Goal: Task Accomplishment & Management: Complete application form

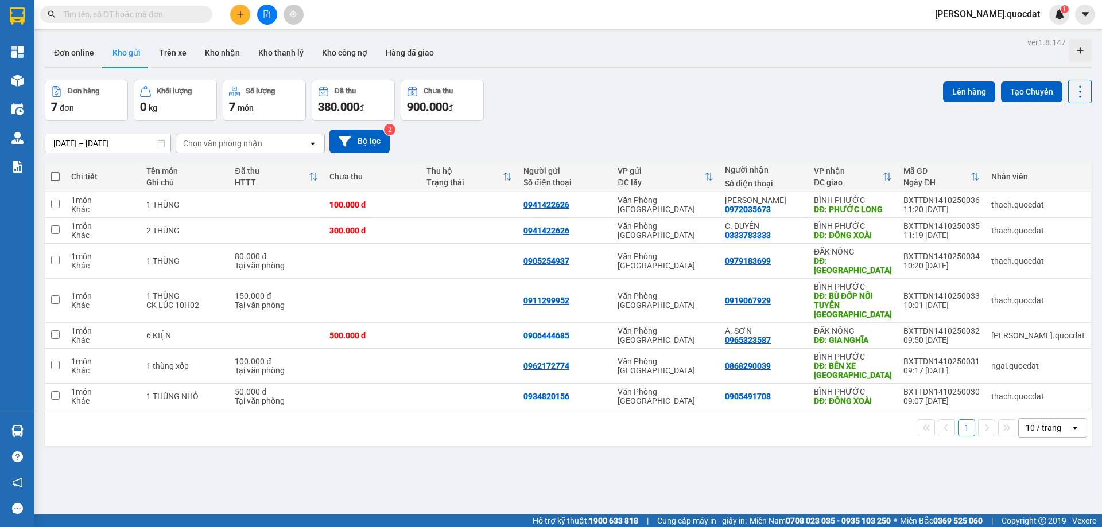
click at [241, 17] on icon "plus" at bounding box center [240, 14] width 8 height 8
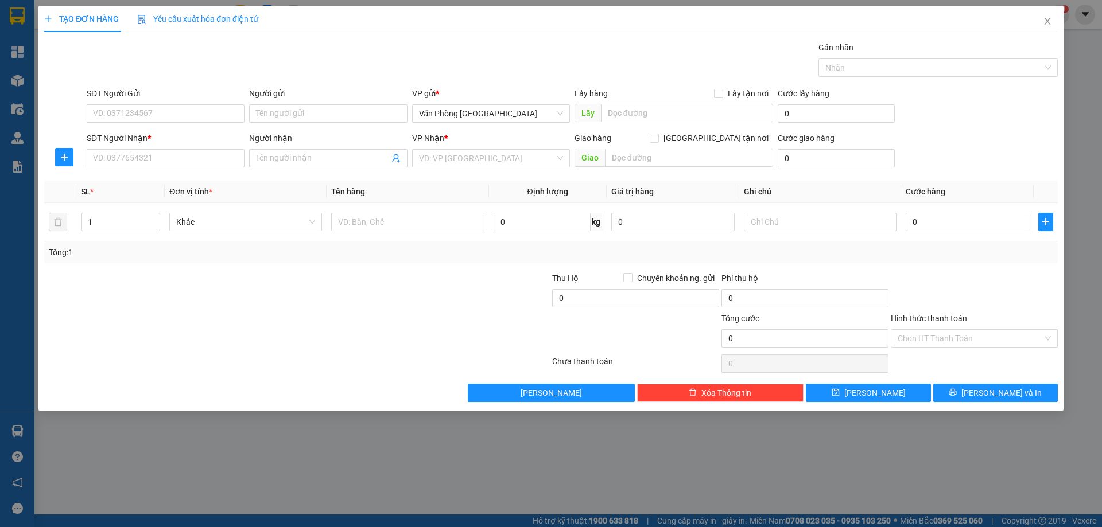
click at [174, 99] on div "SĐT Người Gửi" at bounding box center [166, 93] width 158 height 13
click at [174, 104] on input "SĐT Người Gửi" at bounding box center [166, 113] width 158 height 18
click at [464, 149] on div "VD: VP [GEOGRAPHIC_DATA]" at bounding box center [491, 158] width 158 height 18
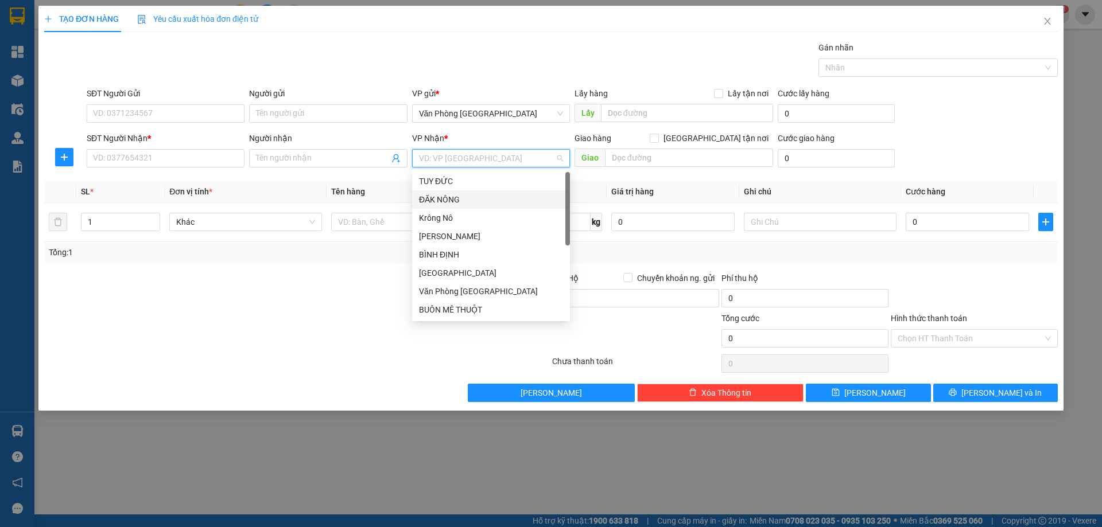
click at [452, 193] on div "ĐĂK NÔNG" at bounding box center [491, 200] width 158 height 18
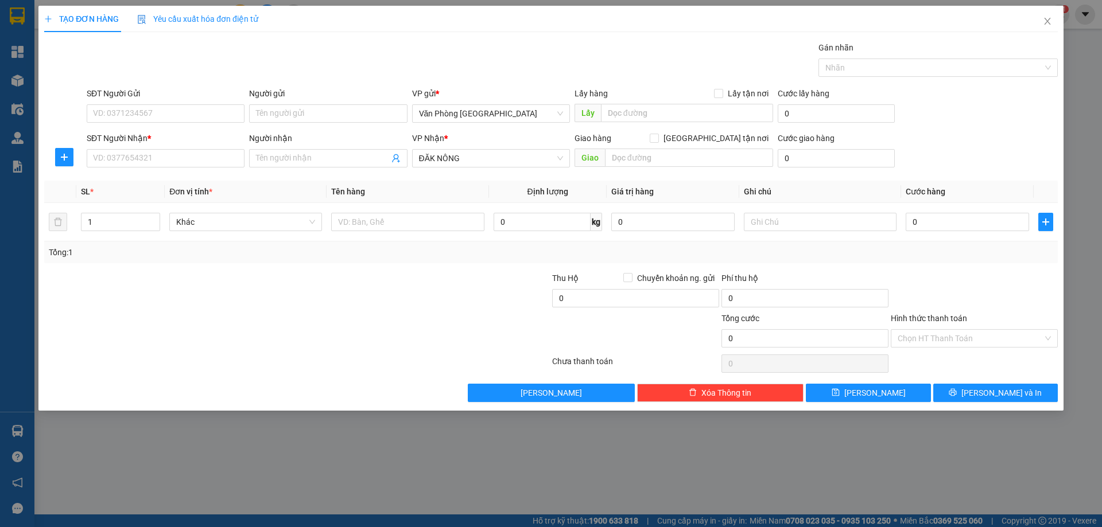
click at [658, 169] on div "Giao hàng [GEOGRAPHIC_DATA] tận nơi [GEOGRAPHIC_DATA]" at bounding box center [673, 152] width 199 height 40
click at [658, 164] on input "text" at bounding box center [689, 158] width 168 height 18
click at [161, 101] on div "SĐT Người Gửi" at bounding box center [166, 95] width 158 height 17
click at [150, 107] on input "SĐT Người Gửi" at bounding box center [166, 113] width 158 height 18
click at [118, 158] on input "SĐT Người Nhận *" at bounding box center [166, 158] width 158 height 18
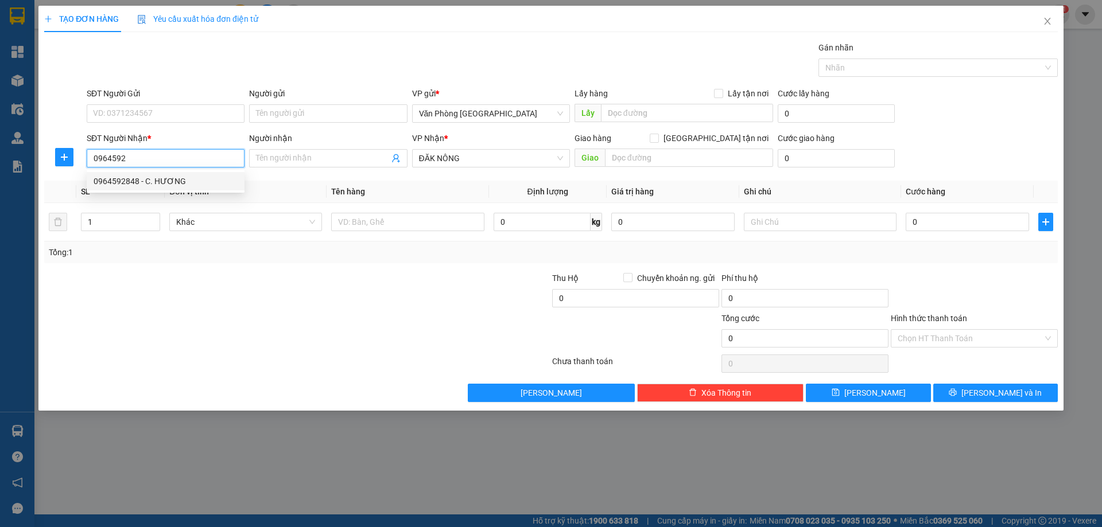
click at [115, 187] on div "0964592848 - C. HƯƠNG" at bounding box center [166, 181] width 144 height 13
type input "0964592848"
type input "C. HƯƠNG"
type input "KIẾN ĐỨC"
type input "0964592848"
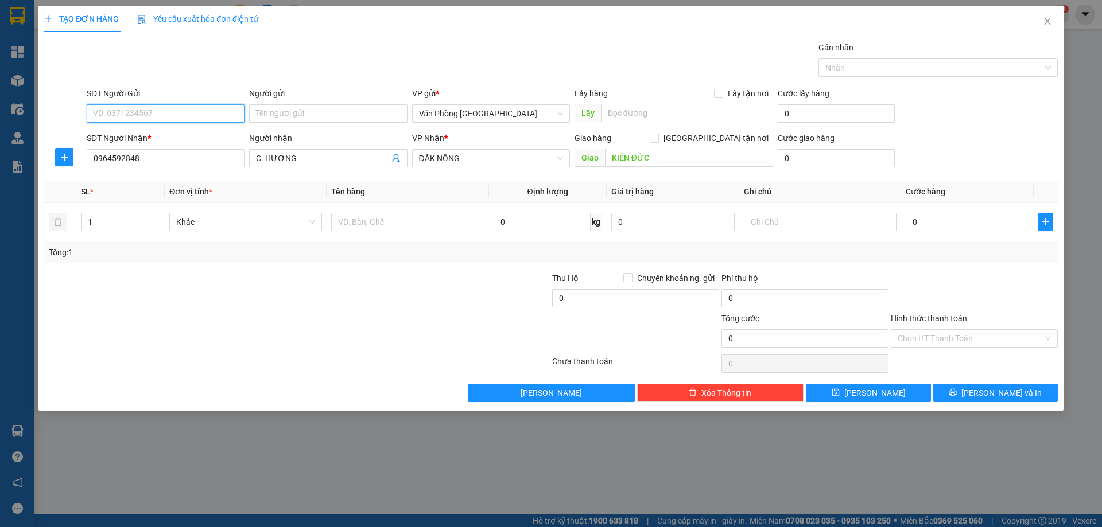
click at [158, 109] on input "SĐT Người Gửi" at bounding box center [166, 113] width 158 height 18
click at [119, 156] on div "0856934343" at bounding box center [166, 155] width 144 height 13
type input "0856934343"
click at [358, 232] on div at bounding box center [407, 222] width 153 height 23
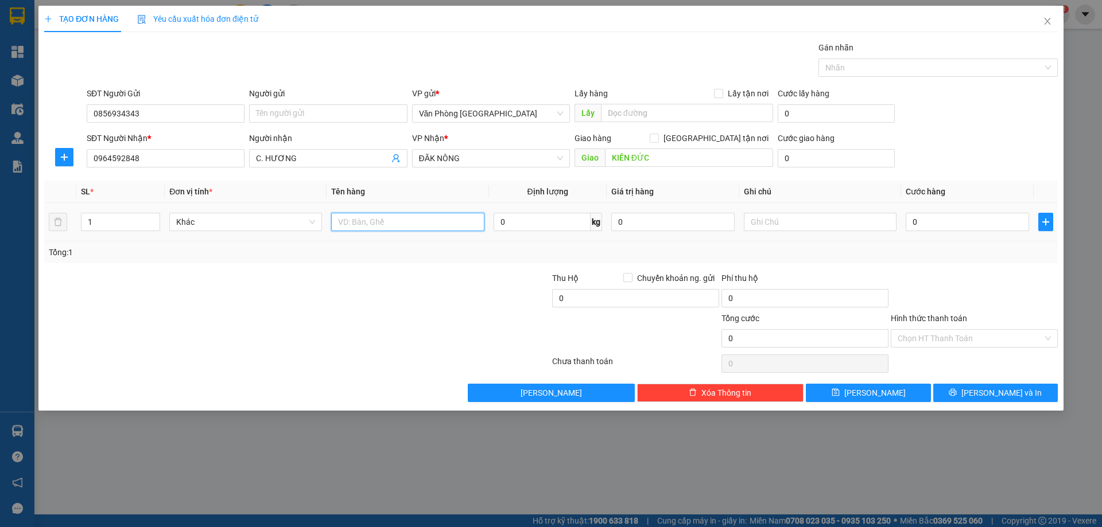
click at [366, 223] on input "text" at bounding box center [407, 222] width 153 height 18
type input "1 THÙNG"
type input "1"
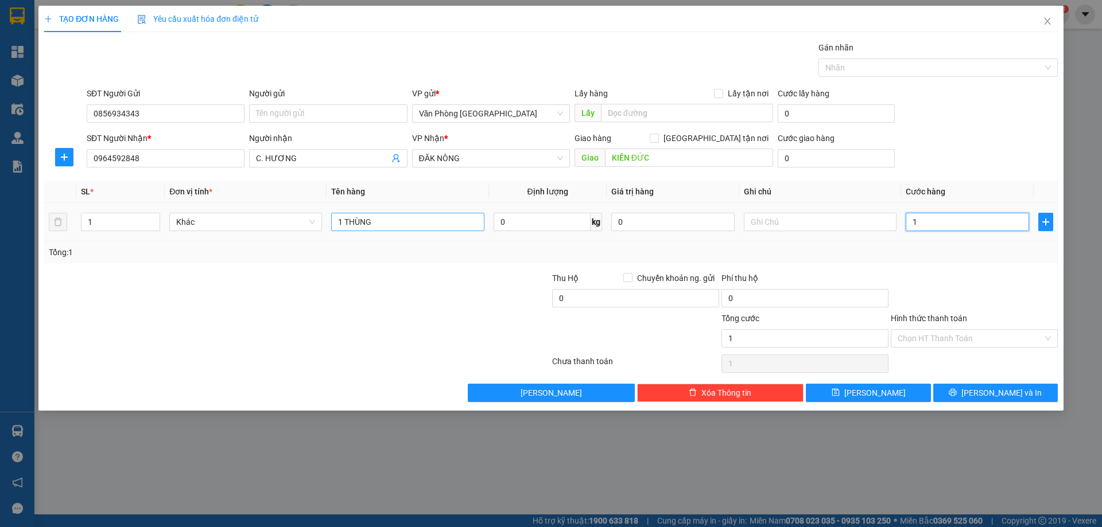
type input "10"
type input "100"
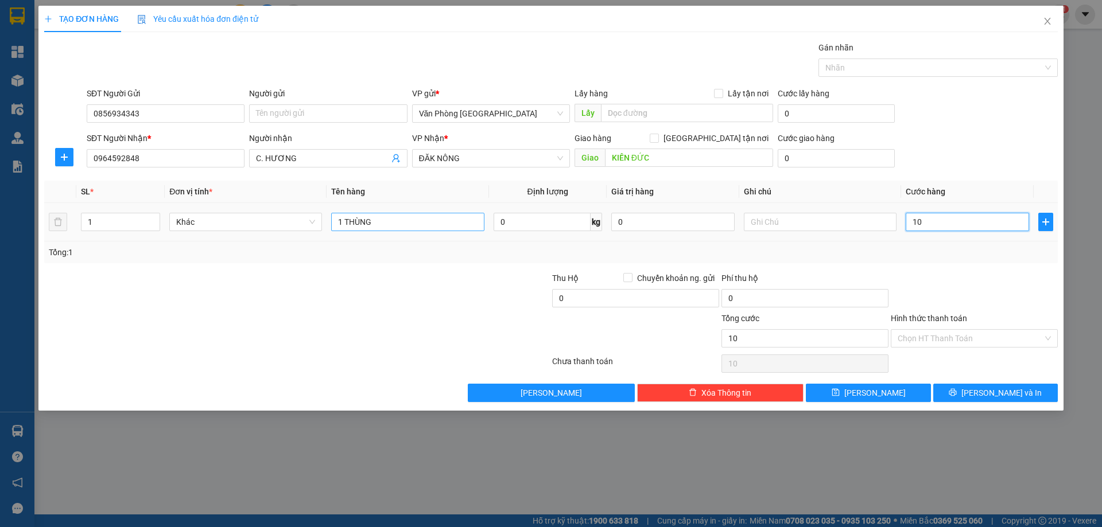
type input "100"
type input "100.000"
click at [989, 283] on div at bounding box center [973, 292] width 169 height 40
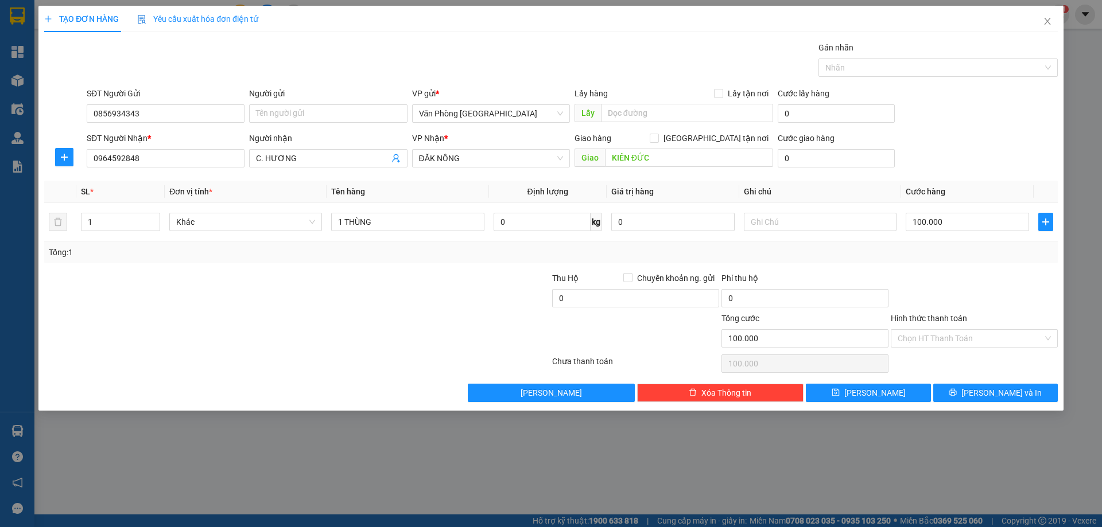
click at [964, 403] on div "TẠO ĐƠN HÀNG Yêu cầu xuất hóa đơn điện tử Transit Pickup Surcharge Ids Transit …" at bounding box center [550, 208] width 1025 height 405
click at [971, 396] on button "[PERSON_NAME] và In" at bounding box center [995, 393] width 125 height 18
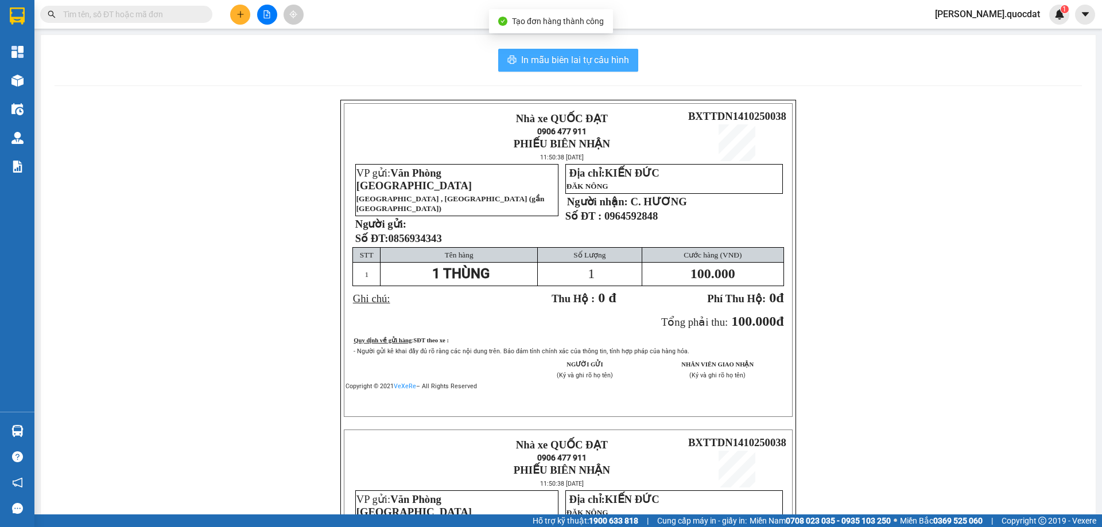
drag, startPoint x: 564, startPoint y: 77, endPoint x: 562, endPoint y: 69, distance: 8.9
click at [564, 77] on div "In mẫu biên lai tự cấu hình Nhà xe QUỐC ĐẠT 0906 477 911 PHIẾU BIÊN NHẬN 11:50:…" at bounding box center [568, 405] width 1055 height 741
click at [562, 63] on span "In mẫu biên lai tự cấu hình" at bounding box center [575, 60] width 108 height 14
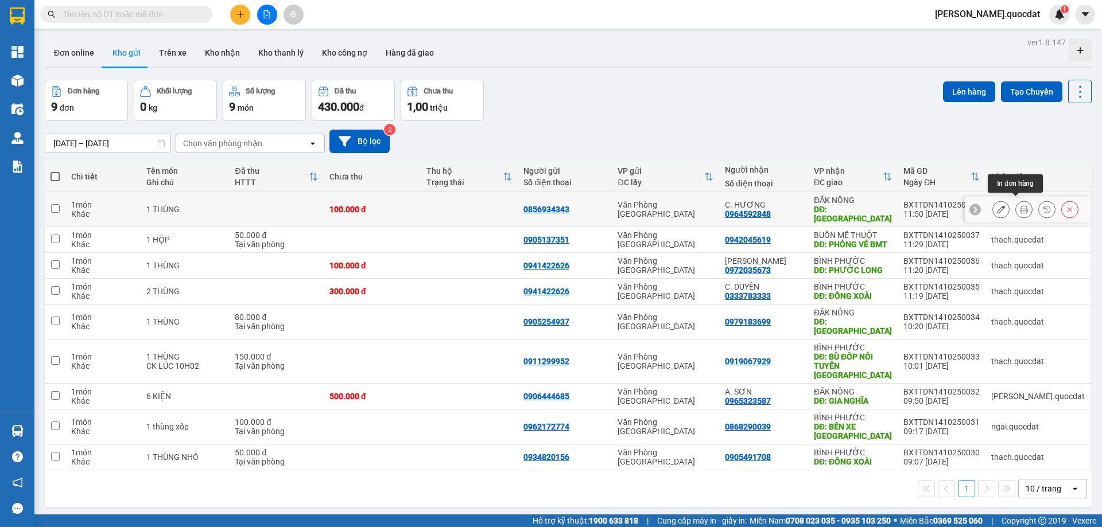
click at [1020, 209] on icon at bounding box center [1024, 209] width 8 height 8
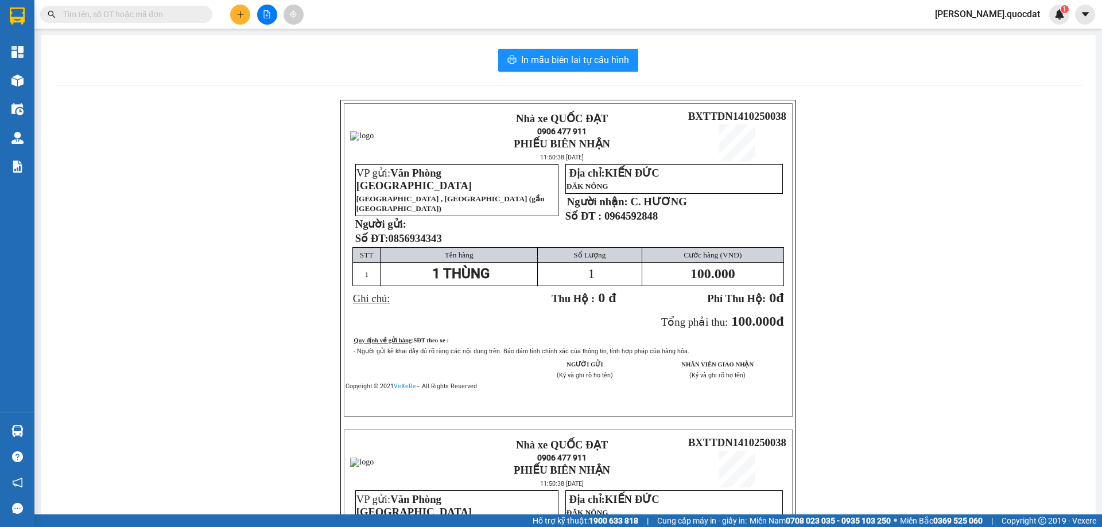
click at [592, 40] on div "In mẫu biên lai tự cấu hình Nhà xe QUỐC ĐẠT 0906 477 911 PHIẾU BIÊN NHẬN 11:50:…" at bounding box center [568, 405] width 1055 height 741
click at [578, 55] on span "In mẫu biên lai tự cấu hình" at bounding box center [575, 60] width 108 height 14
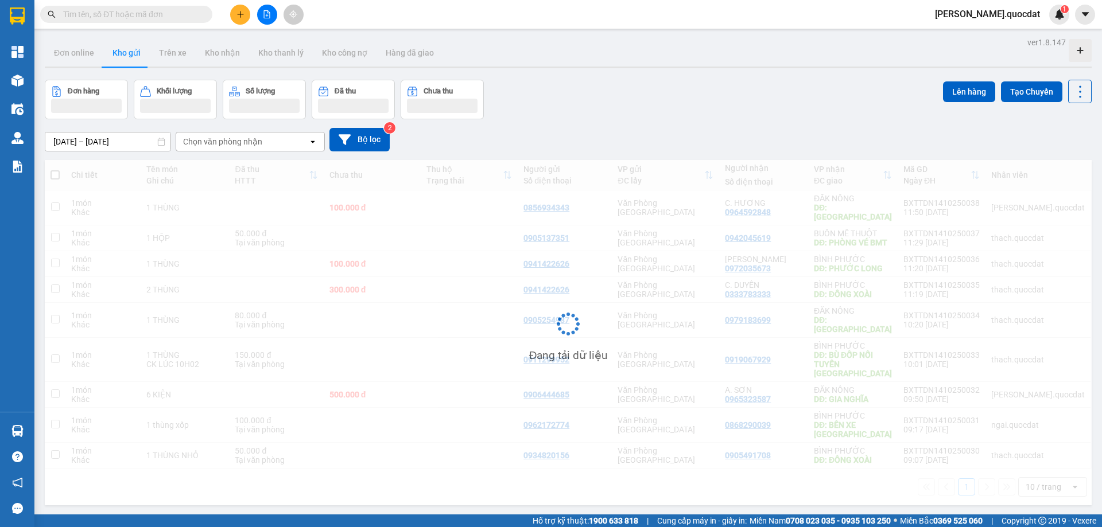
click at [755, 94] on div "Đơn hàng Khối lượng Số lượng Đã thu Chưa thu Lên hàng Tạo Chuyến" at bounding box center [568, 100] width 1047 height 40
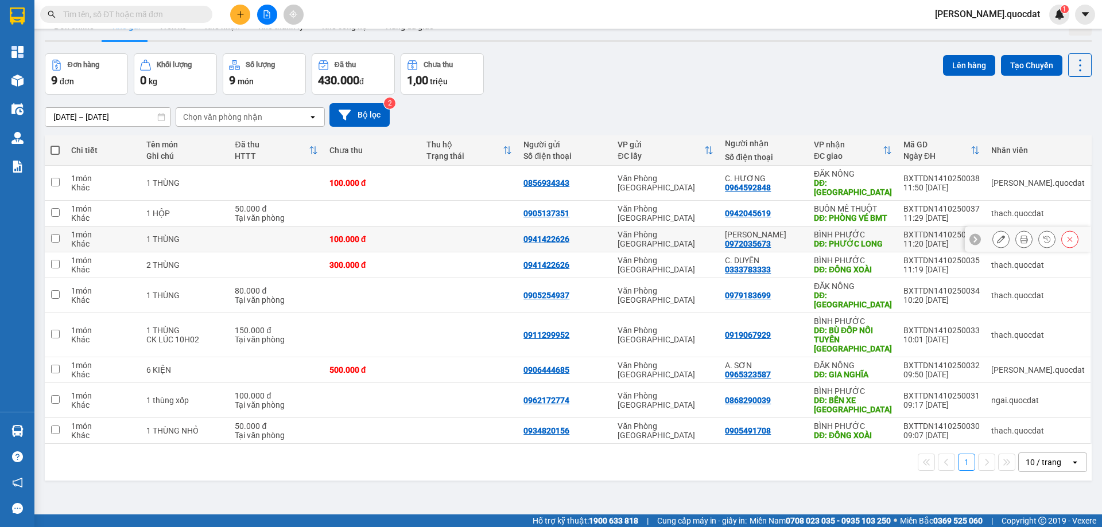
scroll to position [53, 0]
